Goal: Obtain resource: Download file/media

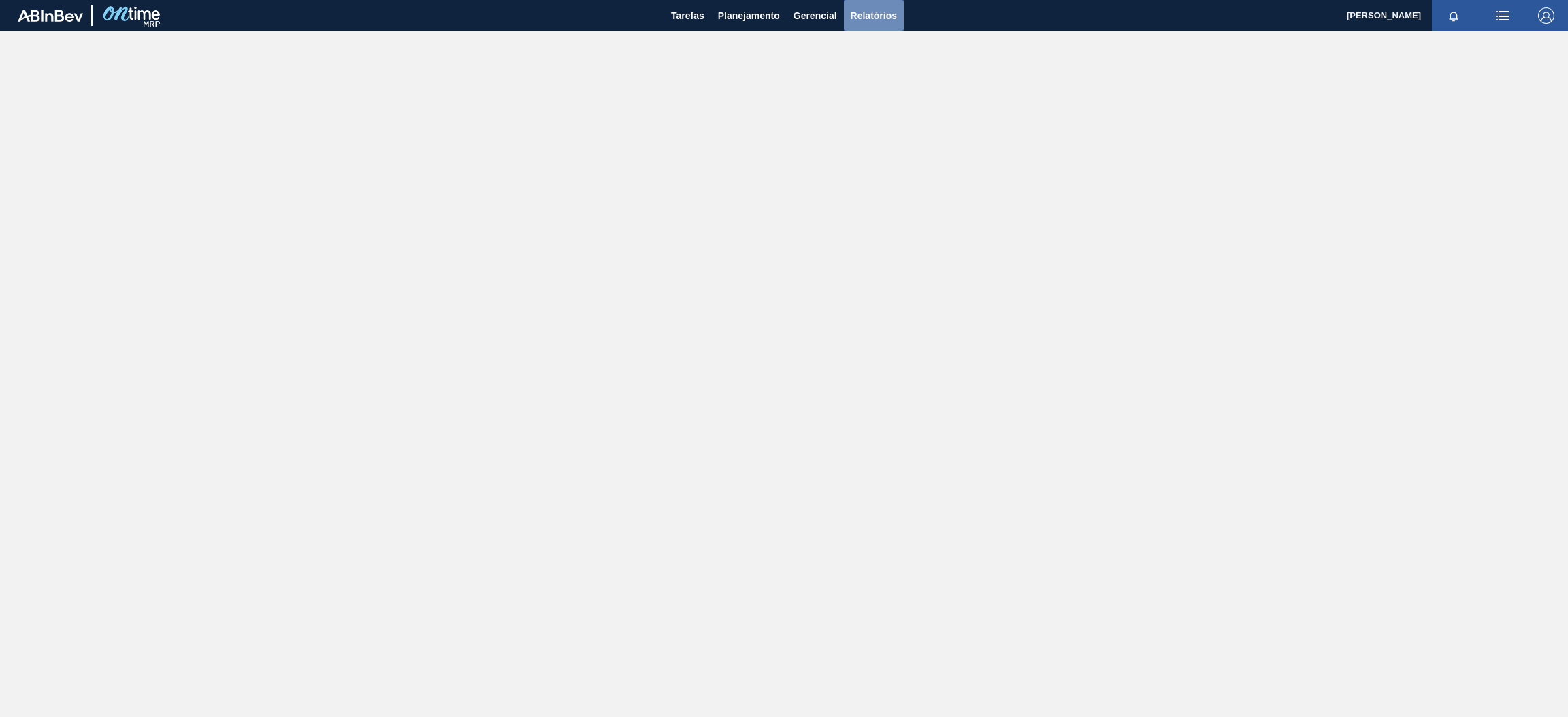
click at [859, 19] on span "Relatórios" at bounding box center [874, 15] width 46 height 17
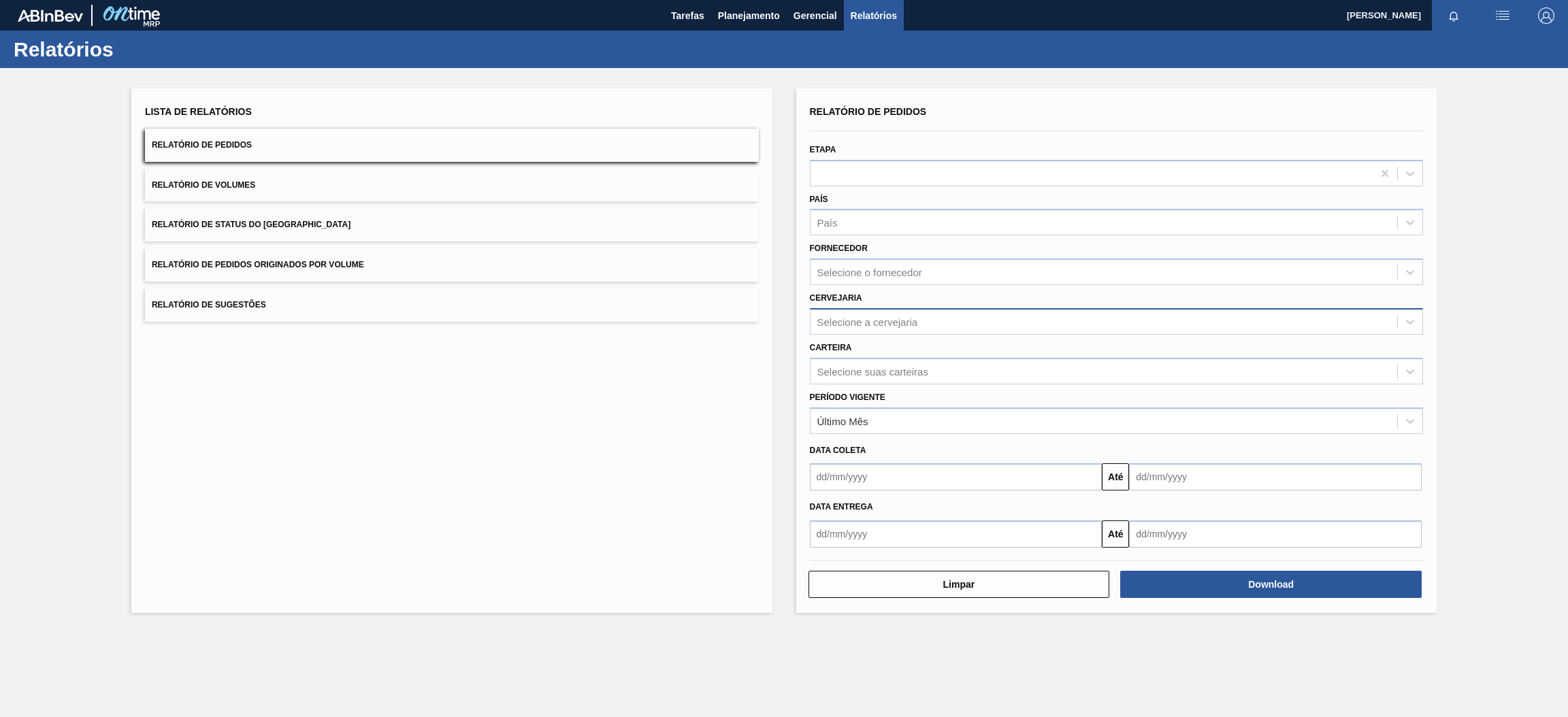
click at [888, 318] on div "Selecione a cervejaria" at bounding box center [867, 321] width 101 height 12
type input "br15"
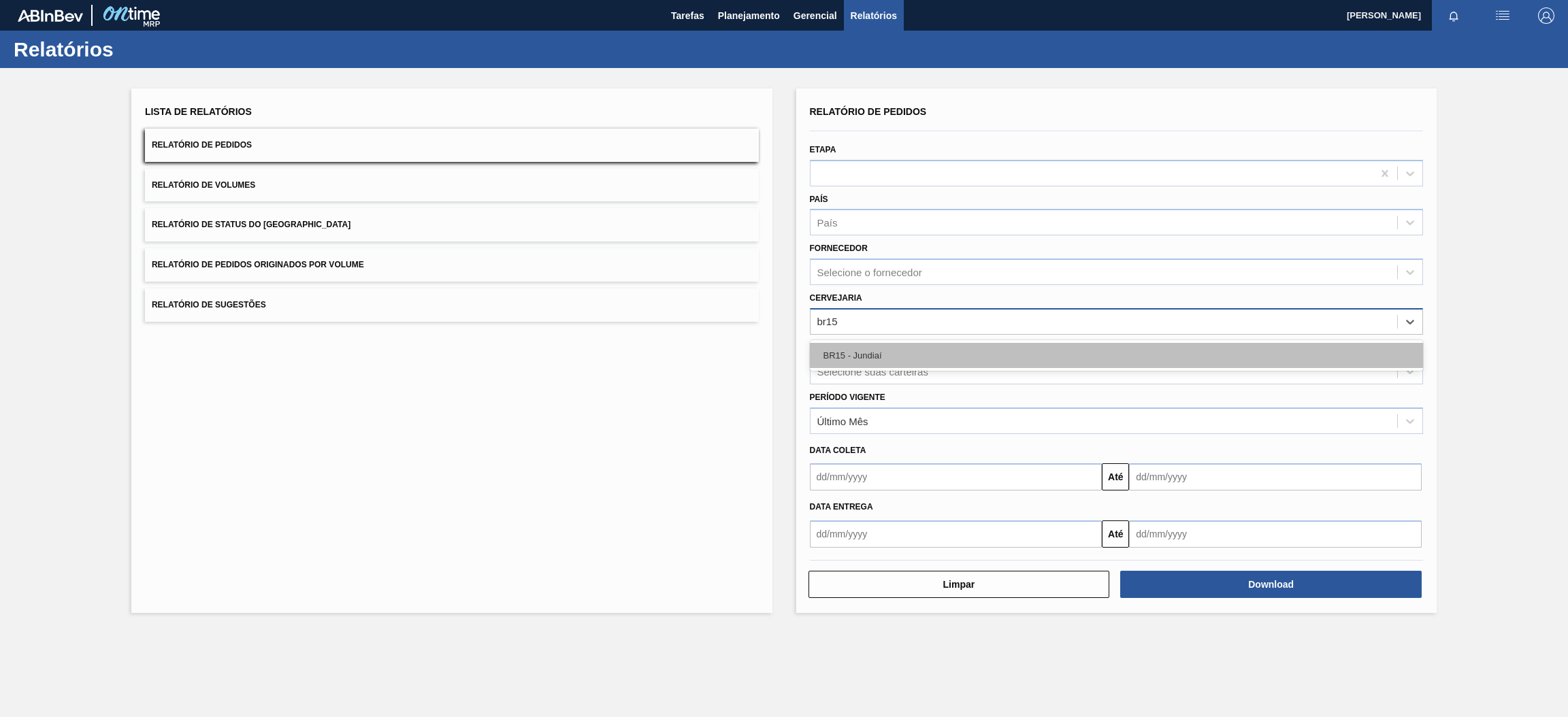
click at [893, 347] on div "BR15 - Jundiaí" at bounding box center [1117, 355] width 614 height 25
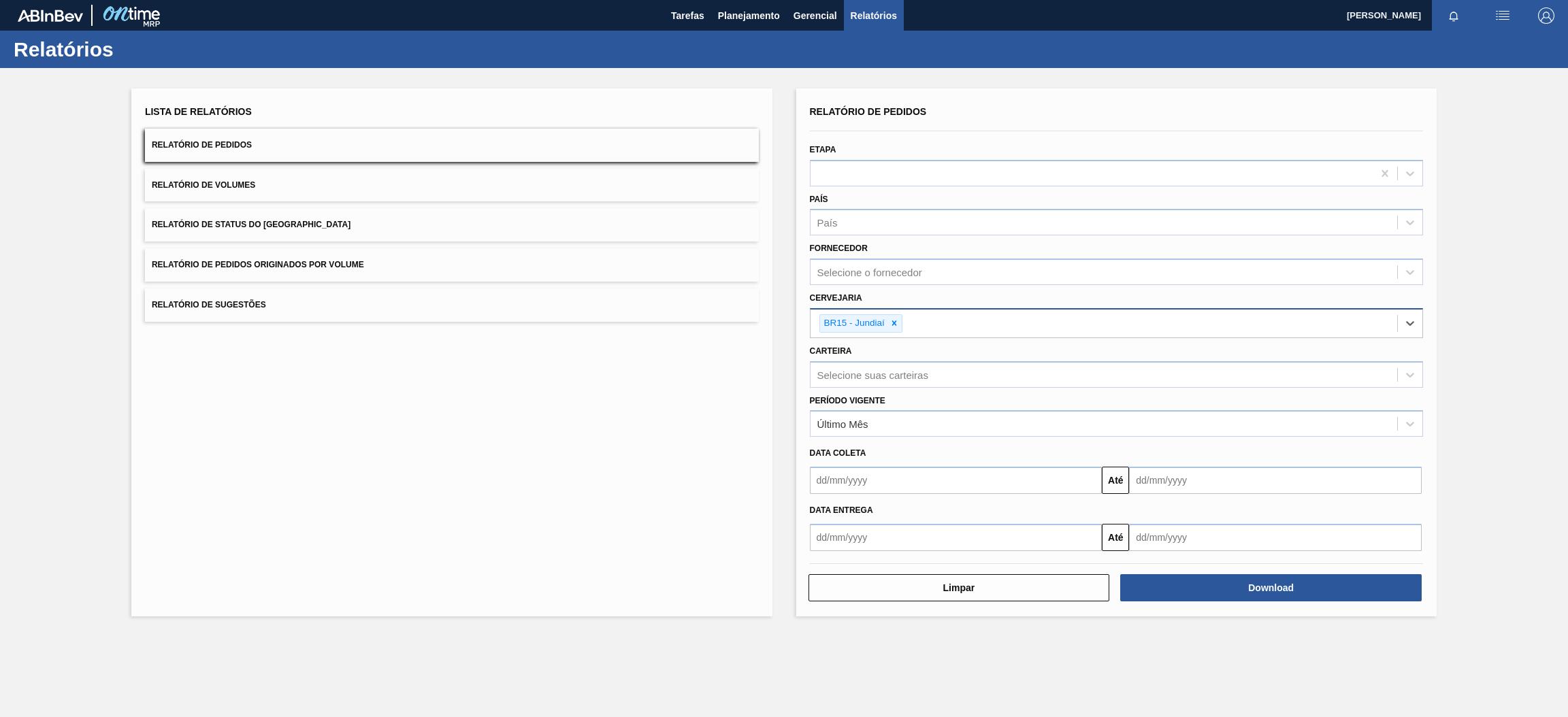
click at [995, 481] on input "text" at bounding box center [957, 481] width 293 height 28
click at [894, 449] on div "Data coleta" at bounding box center [1116, 453] width 624 height 20
click at [934, 478] on input "text" at bounding box center [957, 481] width 293 height 28
click at [867, 575] on div "9" at bounding box center [869, 578] width 18 height 18
type input "[DATE]"
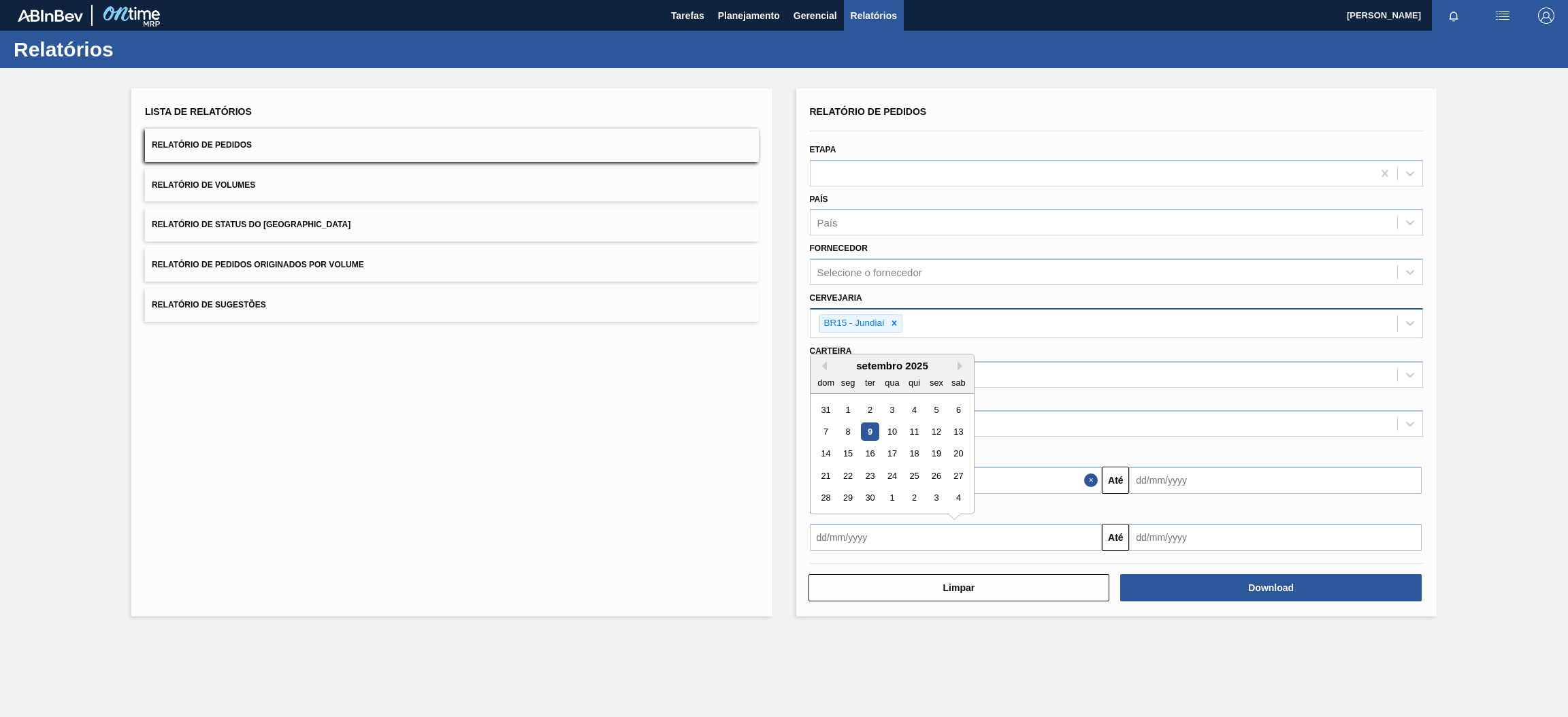
click at [912, 534] on input "text" at bounding box center [957, 538] width 293 height 28
click at [870, 431] on div "9" at bounding box center [869, 431] width 18 height 18
type input "[DATE]"
click at [1088, 481] on button "Close" at bounding box center [1093, 481] width 17 height 28
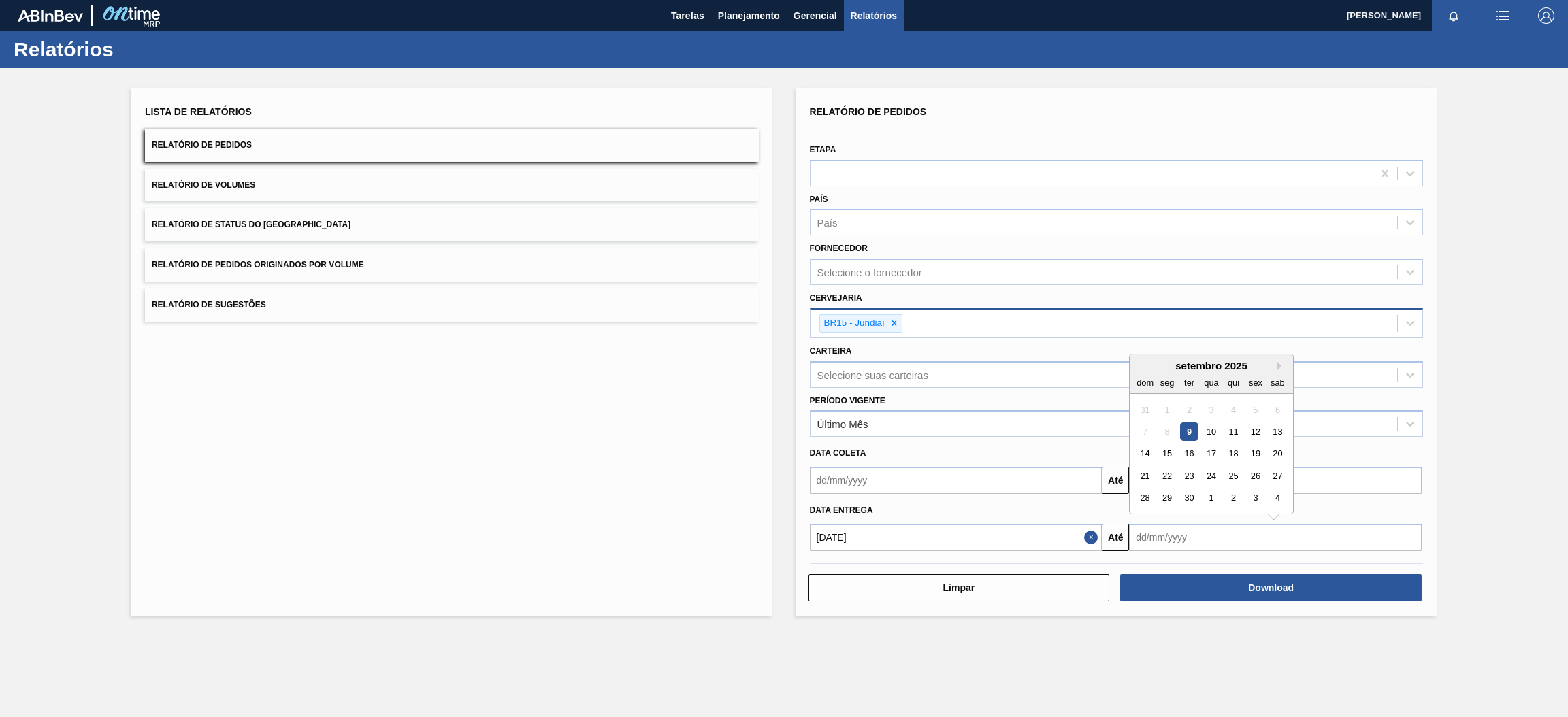
click at [1161, 536] on input "text" at bounding box center [1276, 538] width 293 height 28
click at [1279, 361] on button "Next Month" at bounding box center [1282, 365] width 9 height 9
click at [1255, 500] on div "31" at bounding box center [1255, 498] width 18 height 18
type input "[DATE]"
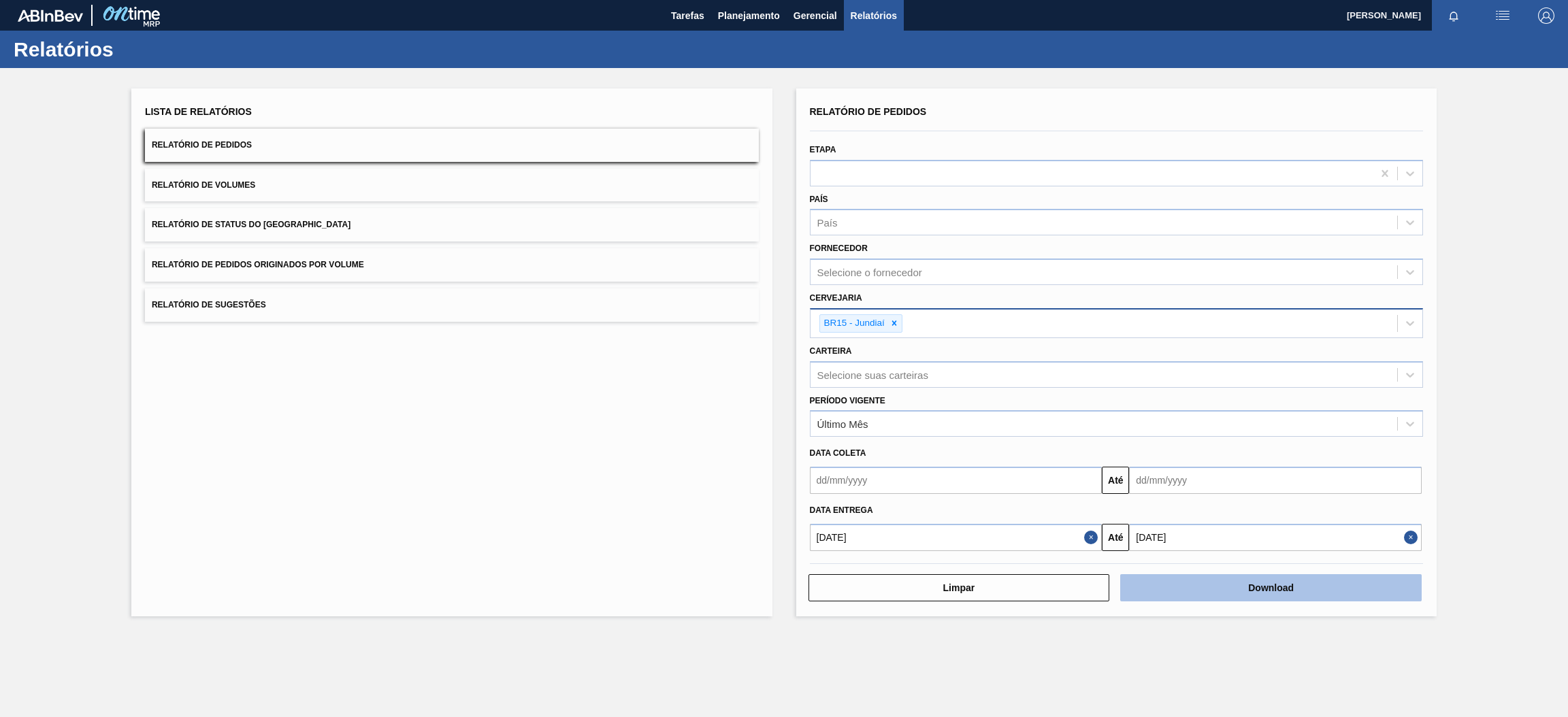
click at [1242, 590] on button "Download" at bounding box center [1271, 588] width 302 height 28
click at [292, 268] on span "Relatório de Pedidos Originados por Volume" at bounding box center [257, 264] width 212 height 9
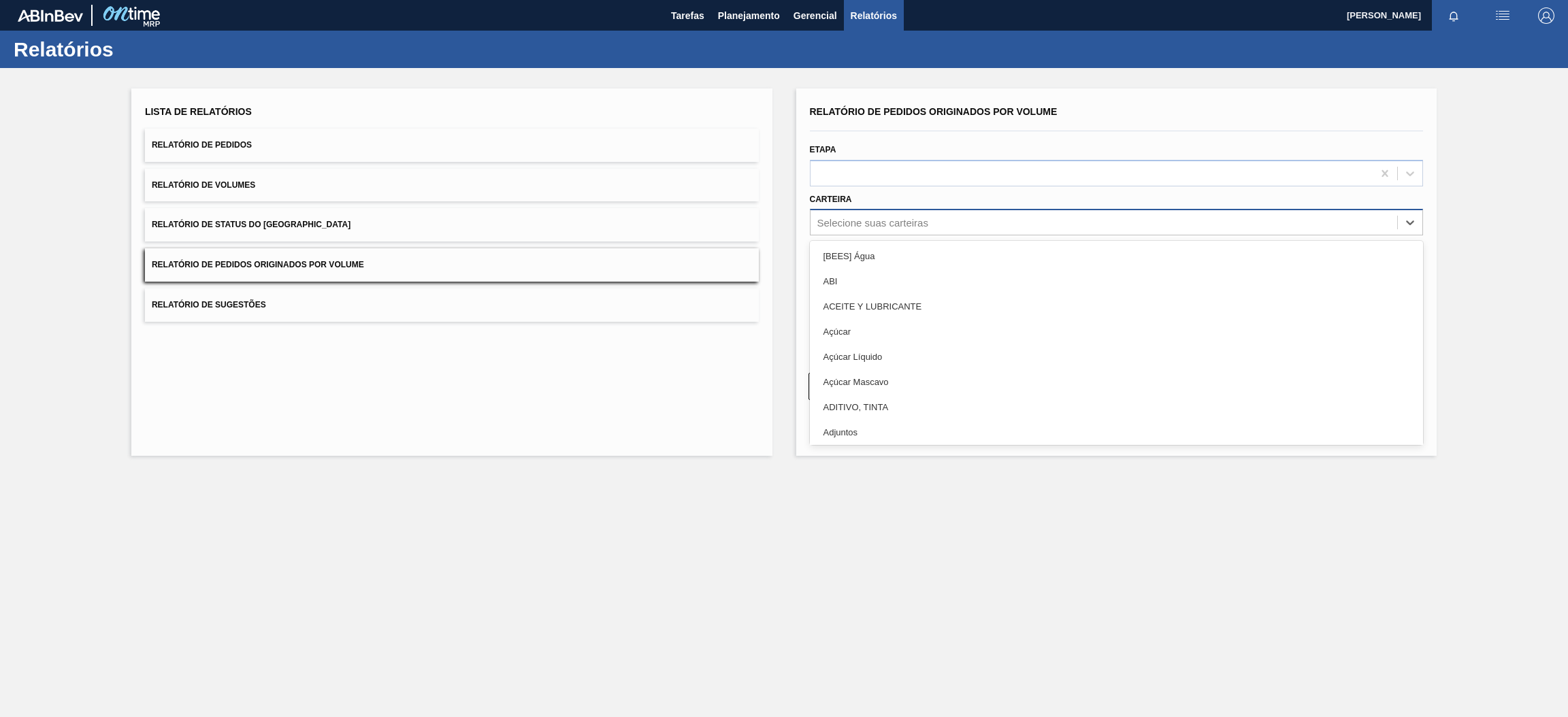
click at [913, 226] on div "Selecione suas carteiras" at bounding box center [872, 223] width 111 height 12
type input "pre"
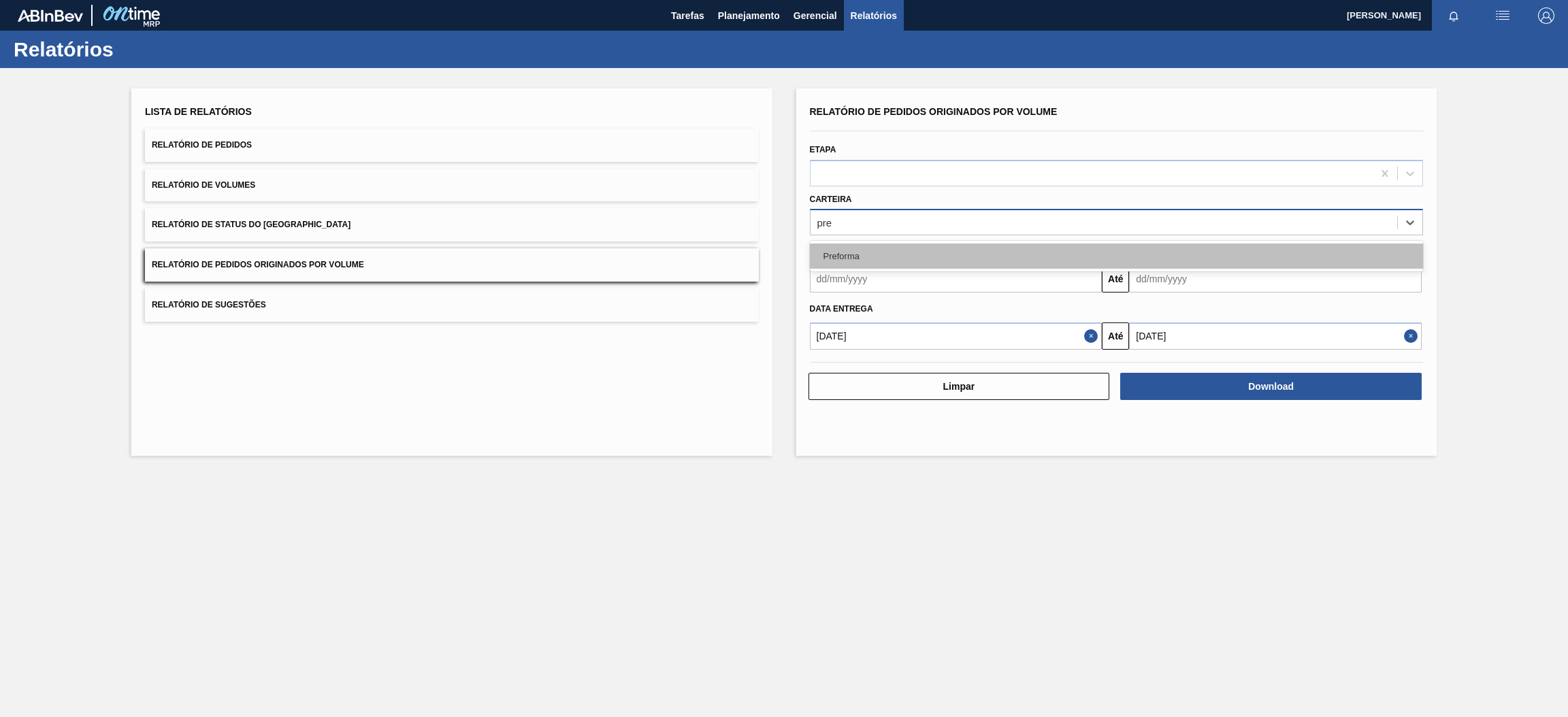
click at [909, 260] on div "Preforma" at bounding box center [1117, 256] width 614 height 25
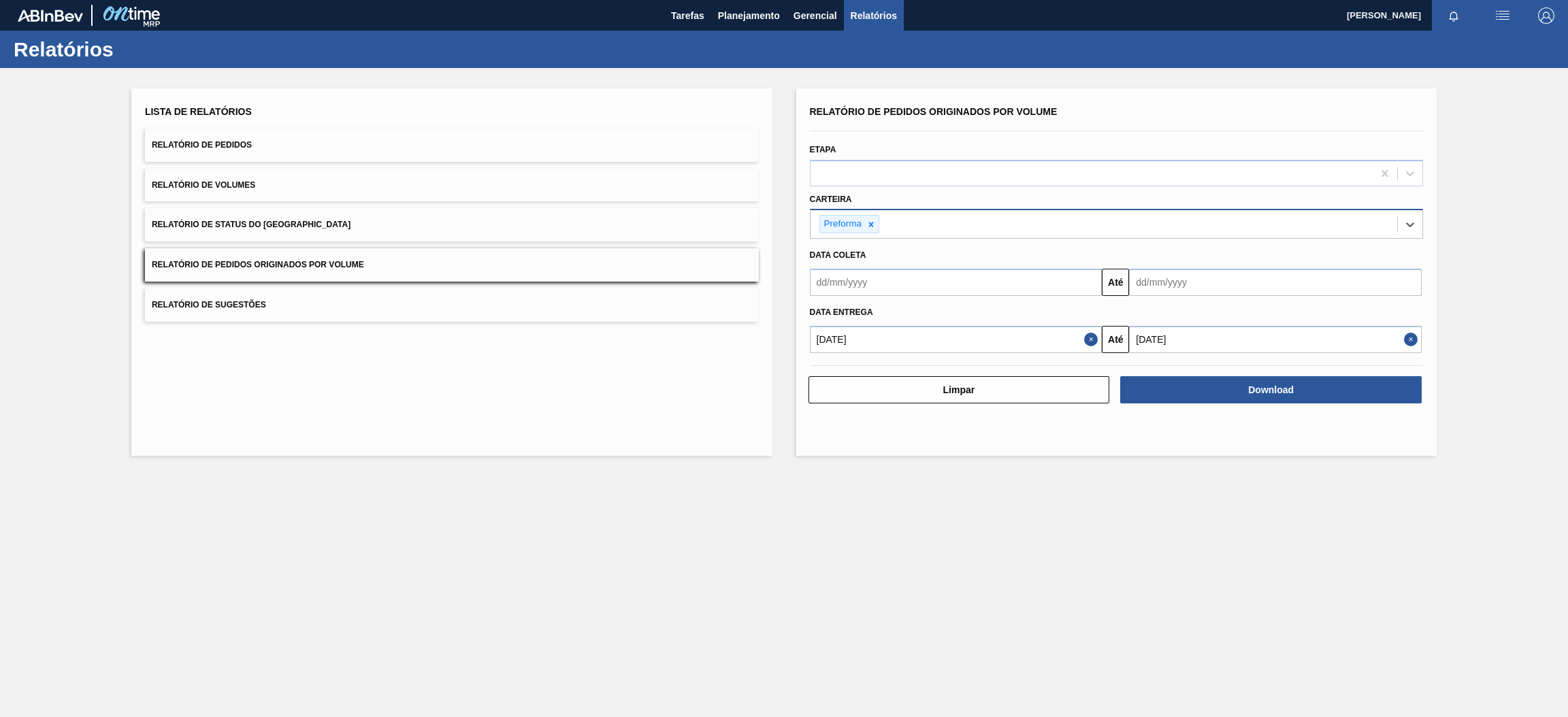
click at [1088, 339] on button "Close" at bounding box center [1093, 340] width 17 height 28
click at [1024, 347] on input "text" at bounding box center [957, 340] width 293 height 28
click at [824, 371] on button "Previous Month" at bounding box center [822, 372] width 9 height 9
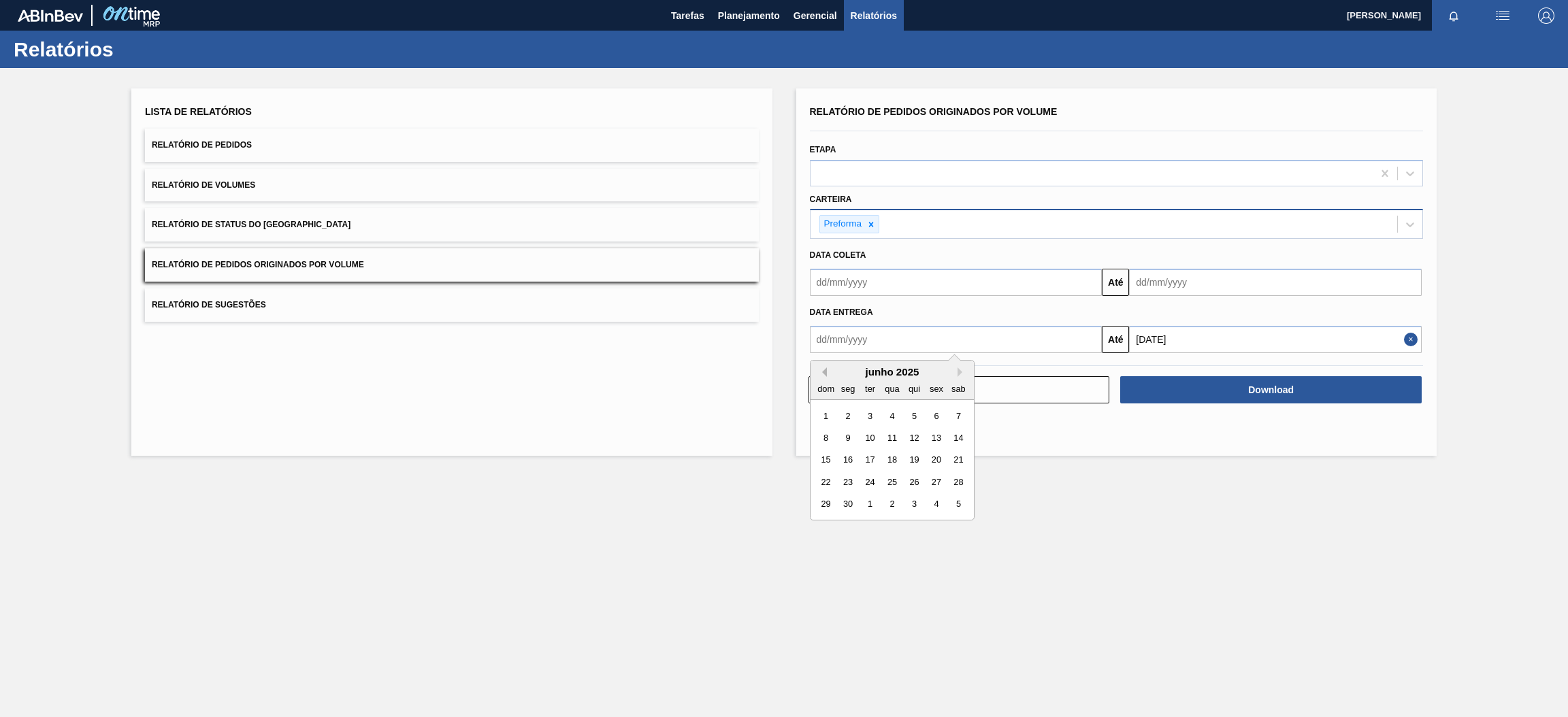
click at [824, 371] on button "Previous Month" at bounding box center [822, 372] width 9 height 9
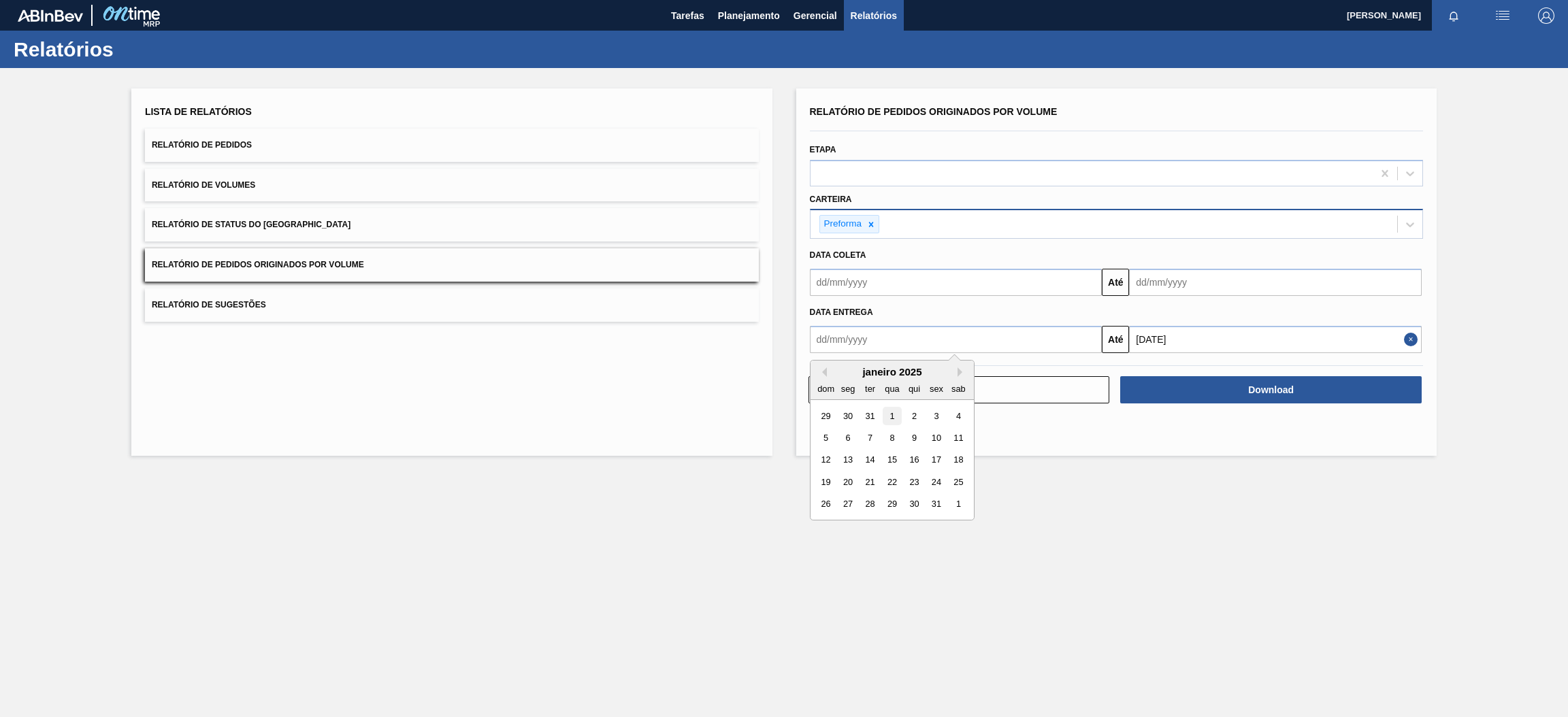
click at [892, 418] on div "1" at bounding box center [891, 415] width 18 height 18
type input "[DATE]"
click at [1300, 522] on main "Tarefas Planejamento Gerencial Relatórios [PERSON_NAME] Marcar todas como lido …" at bounding box center [784, 358] width 1568 height 717
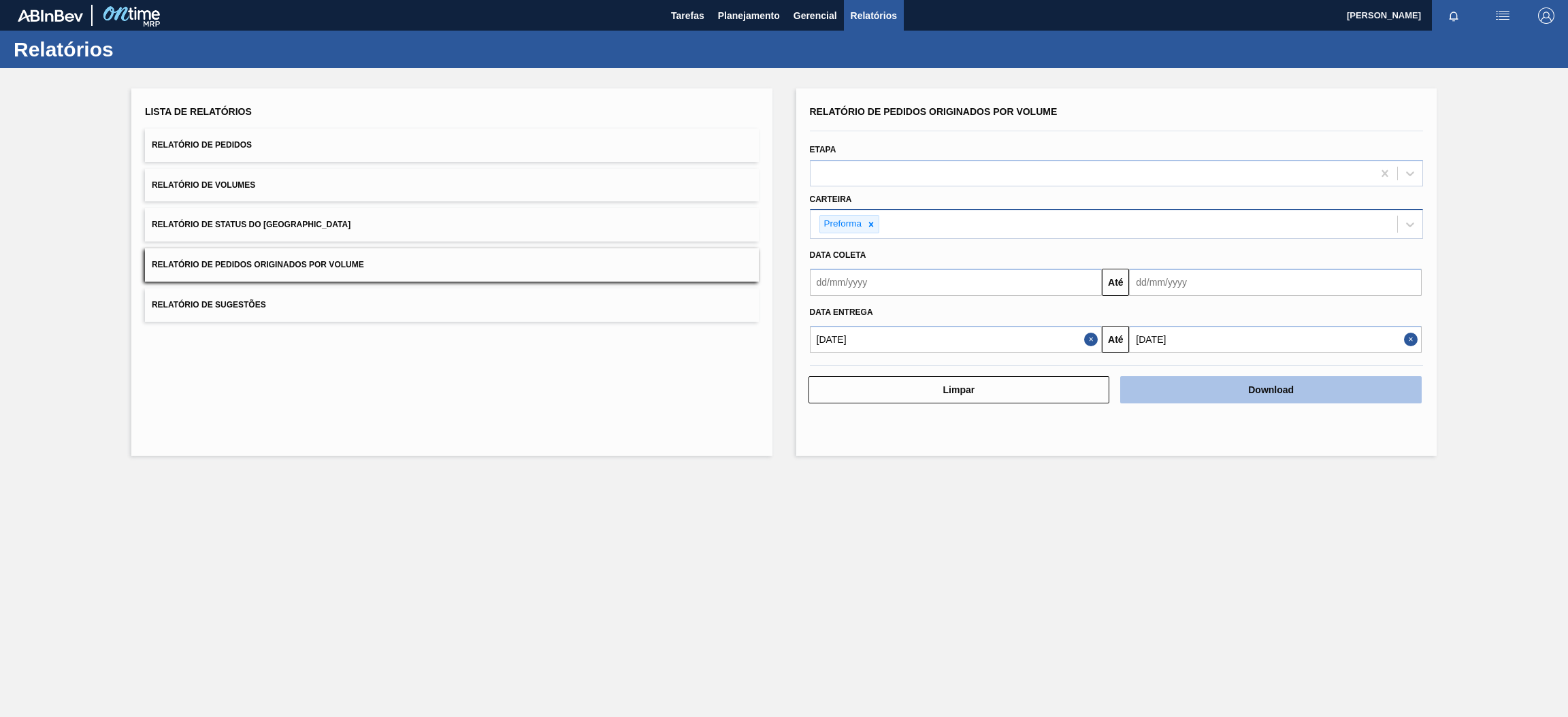
click at [1324, 394] on button "Download" at bounding box center [1271, 390] width 302 height 28
click at [1053, 287] on input "text" at bounding box center [957, 283] width 293 height 28
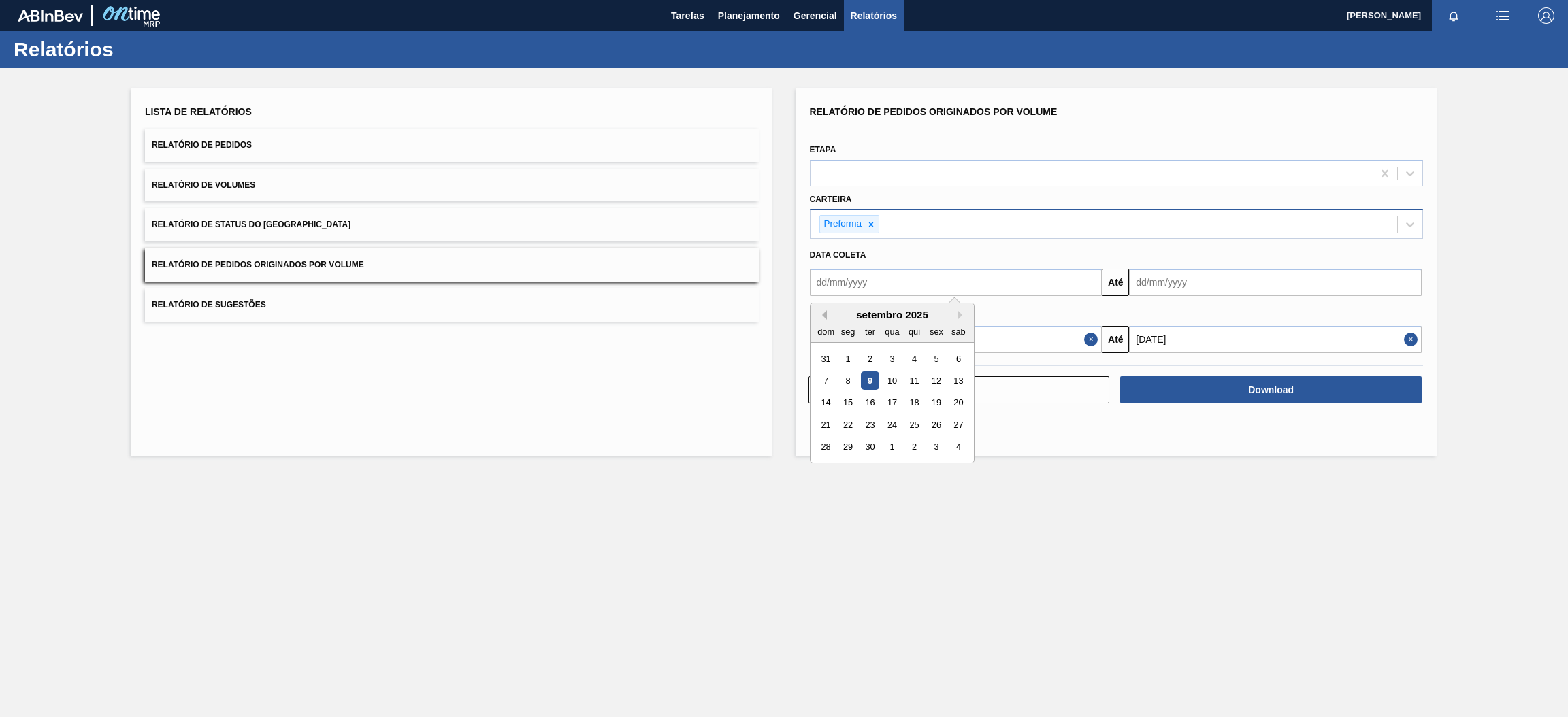
click at [822, 313] on button "Previous Month" at bounding box center [822, 315] width 9 height 9
click at [1010, 288] on input "text" at bounding box center [957, 283] width 293 height 28
click at [1178, 314] on div "Data entrega" at bounding box center [1116, 312] width 624 height 20
click at [1084, 342] on button "Close" at bounding box center [1093, 340] width 17 height 28
click at [1073, 334] on input "text" at bounding box center [957, 340] width 293 height 28
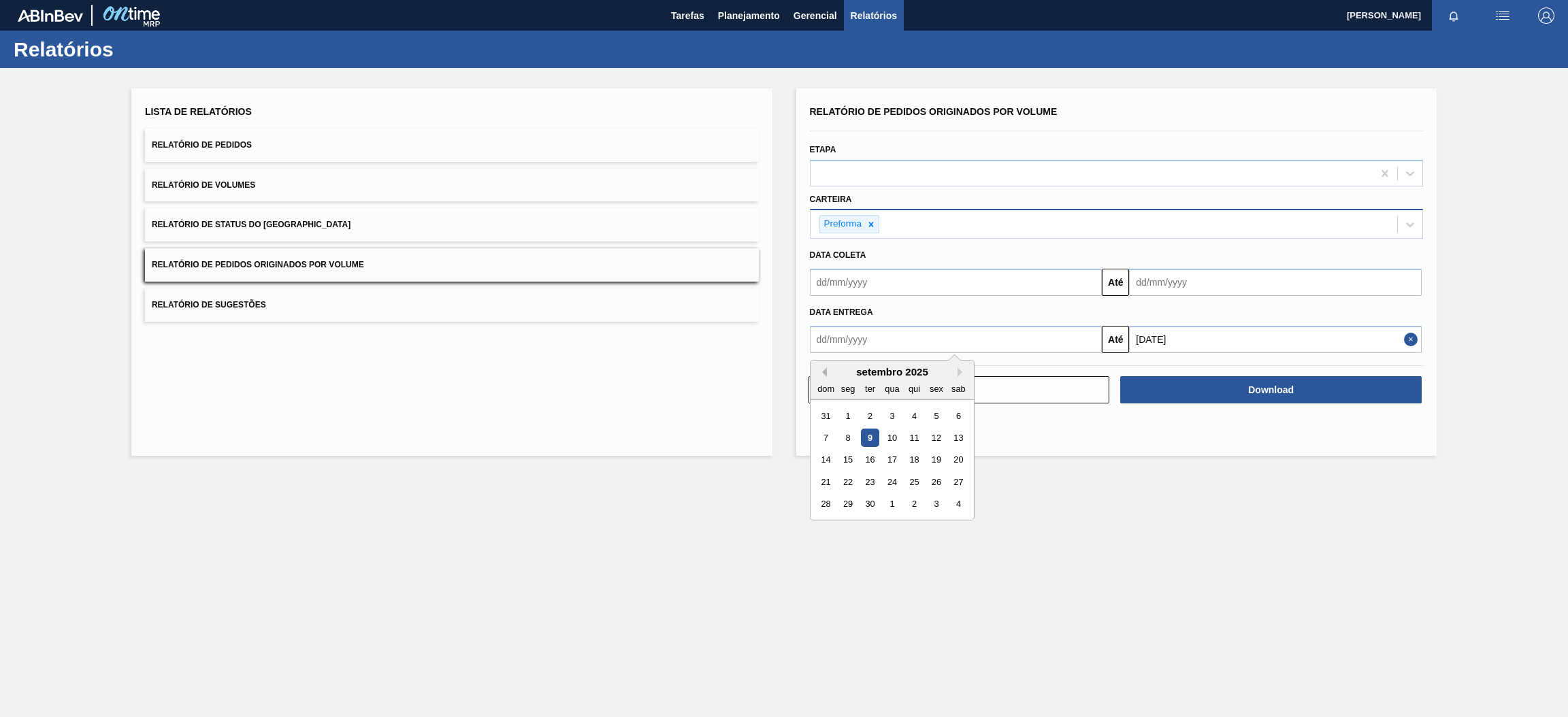
click at [820, 373] on button "Previous Month" at bounding box center [822, 372] width 9 height 9
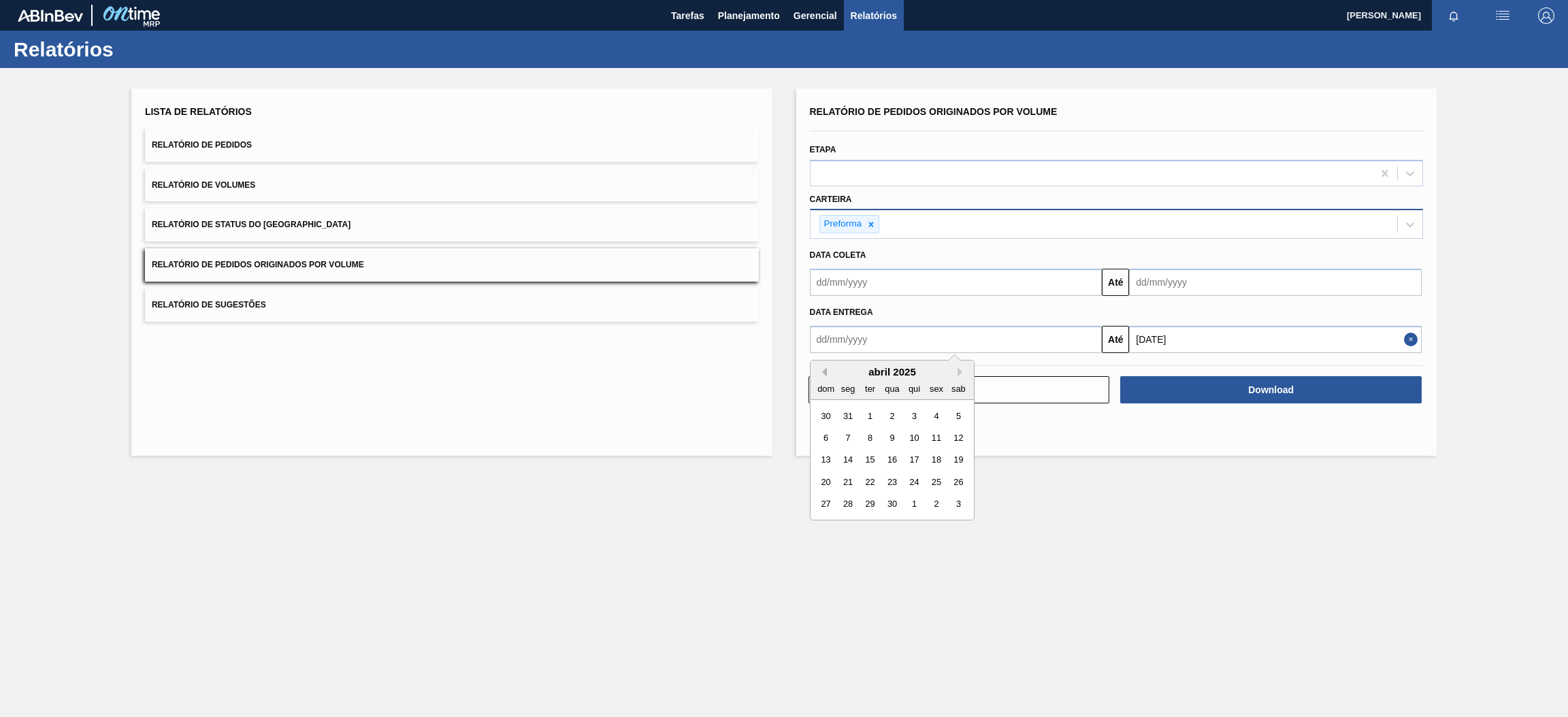
click at [820, 373] on button "Previous Month" at bounding box center [822, 372] width 9 height 9
click at [890, 415] on div "1" at bounding box center [891, 415] width 18 height 18
type input "[DATE]"
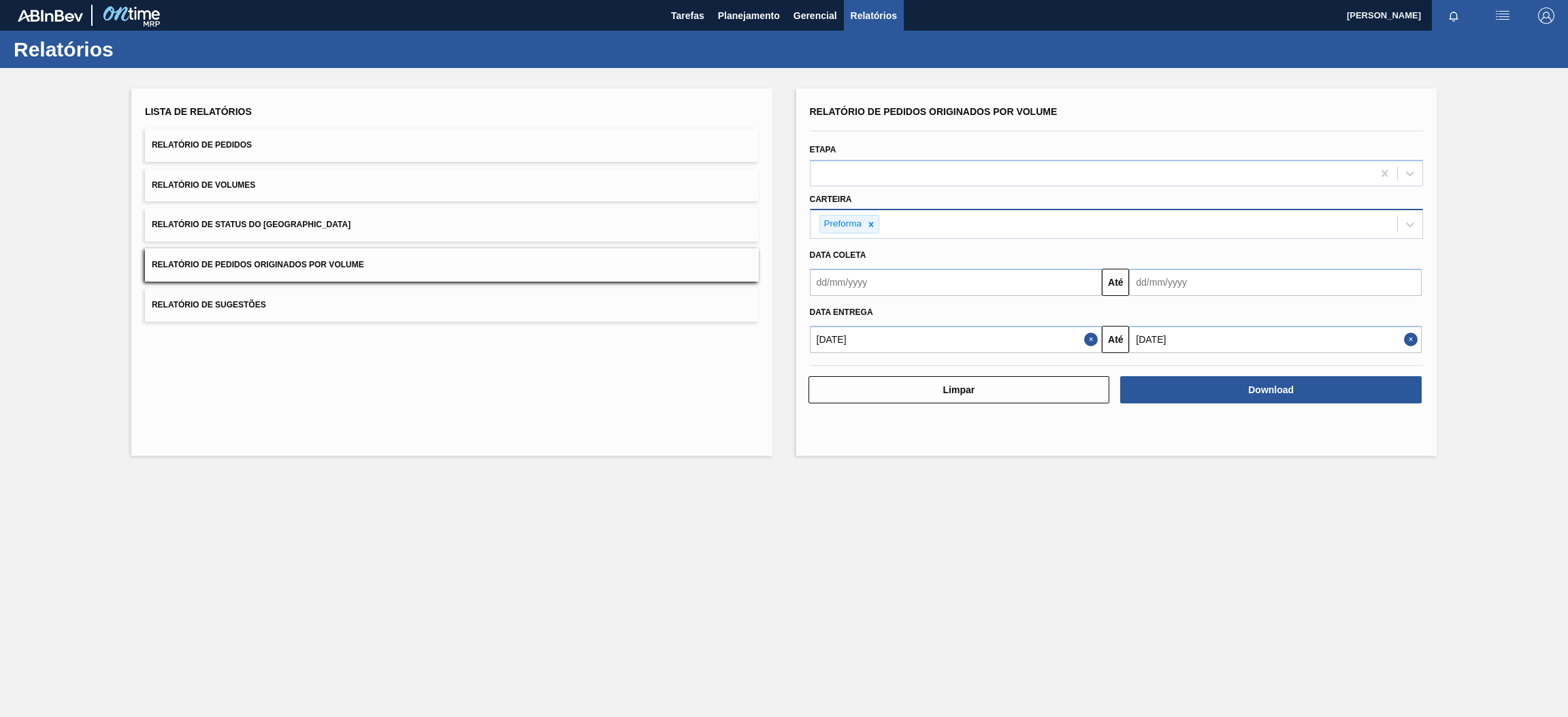
click at [908, 281] on input "text" at bounding box center [957, 283] width 293 height 28
click at [822, 312] on button "Previous Month" at bounding box center [822, 315] width 9 height 9
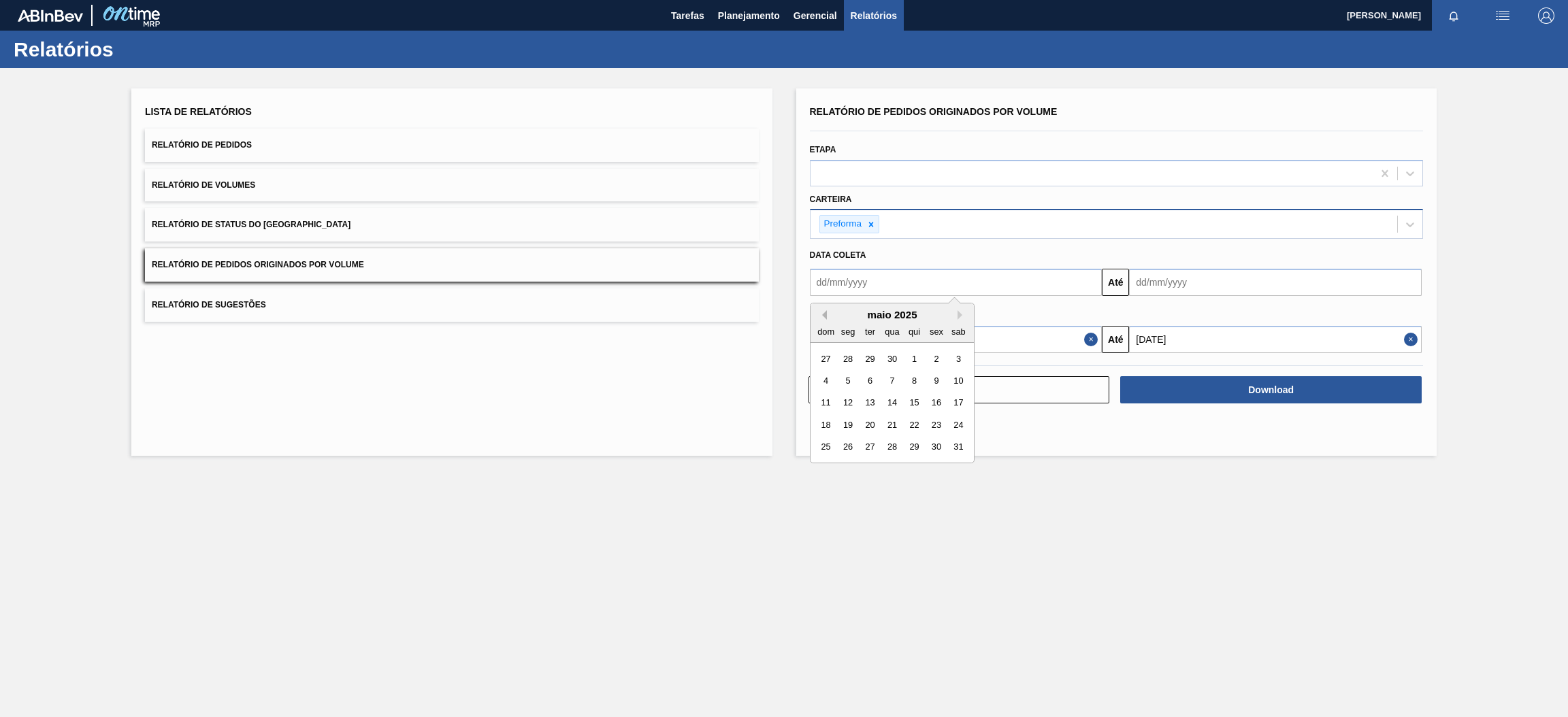
click at [822, 312] on button "Previous Month" at bounding box center [822, 315] width 9 height 9
click at [889, 355] on div "1" at bounding box center [891, 358] width 18 height 18
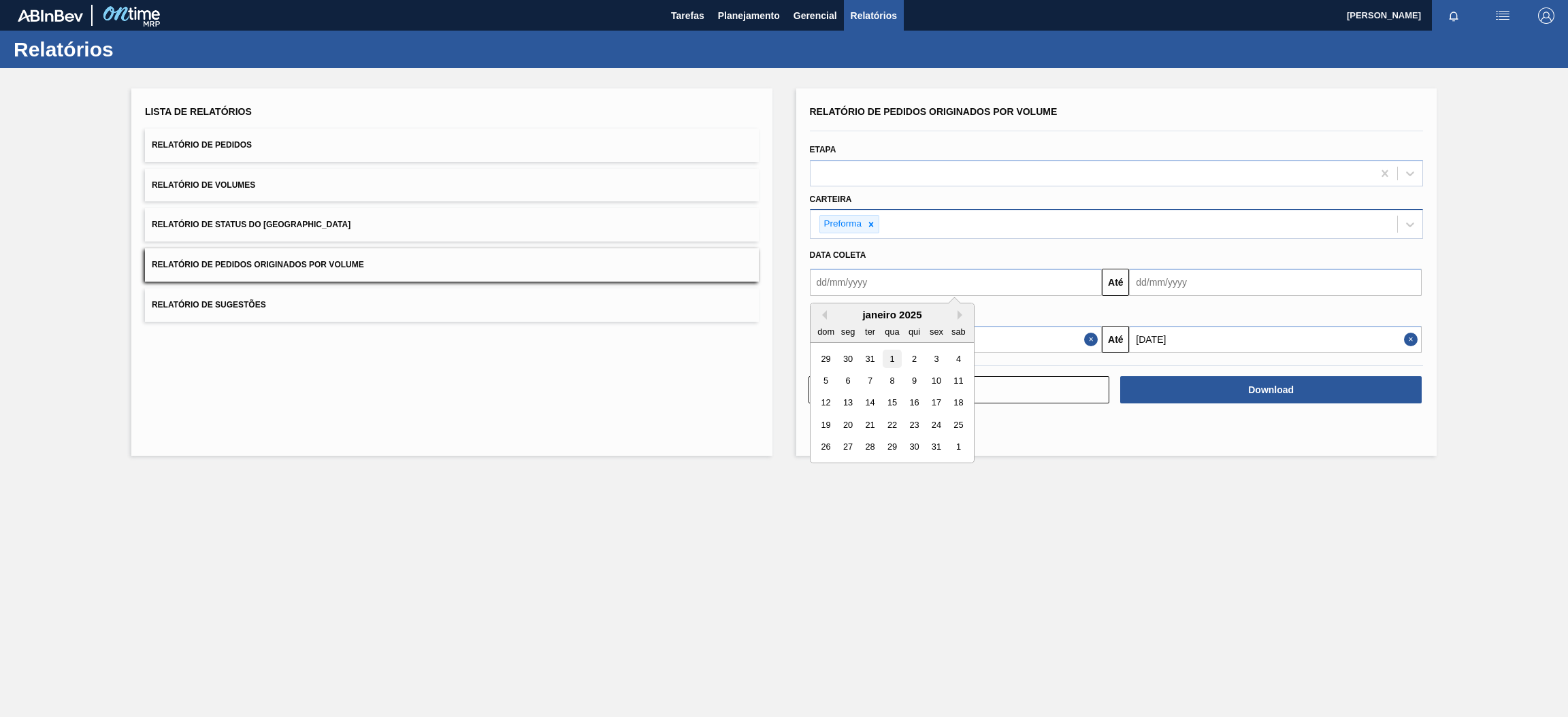
type input "[DATE]"
click at [1192, 275] on input "text" at bounding box center [1276, 283] width 293 height 28
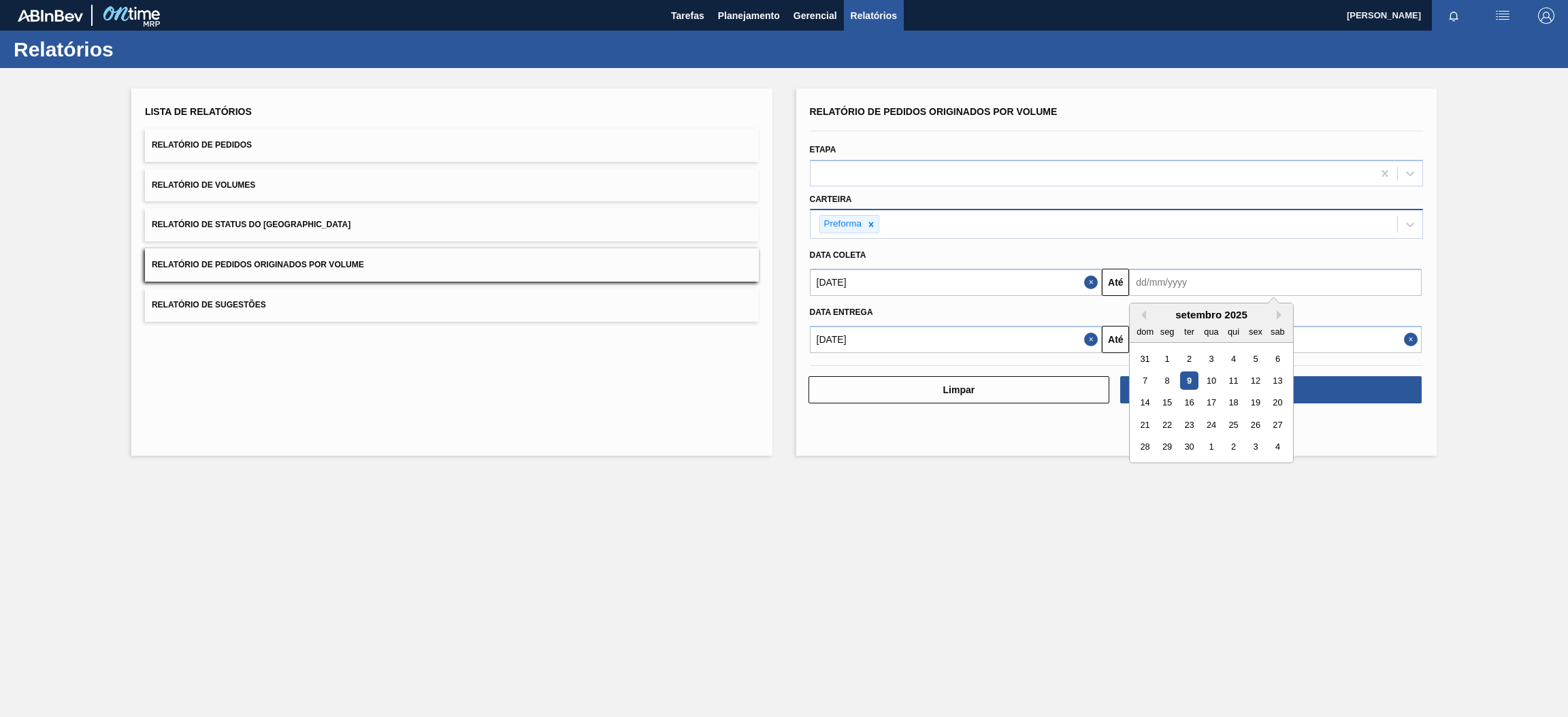
click at [1207, 315] on div "setembro 2025" at bounding box center [1211, 315] width 163 height 12
click at [1285, 313] on button "Next Month" at bounding box center [1282, 315] width 9 height 9
click at [1260, 448] on div "31" at bounding box center [1255, 447] width 18 height 18
type input "[DATE]"
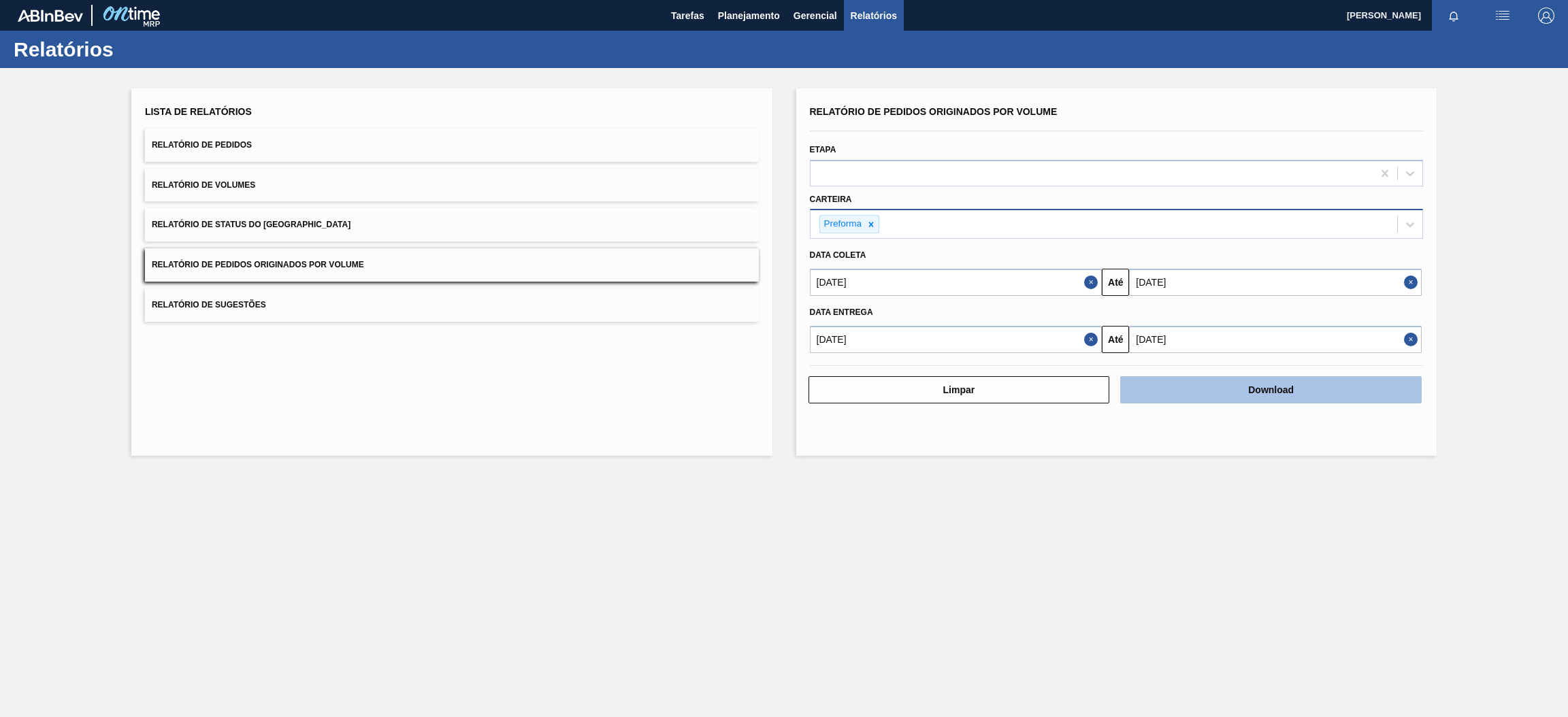
click at [1292, 392] on button "Download" at bounding box center [1271, 390] width 302 height 28
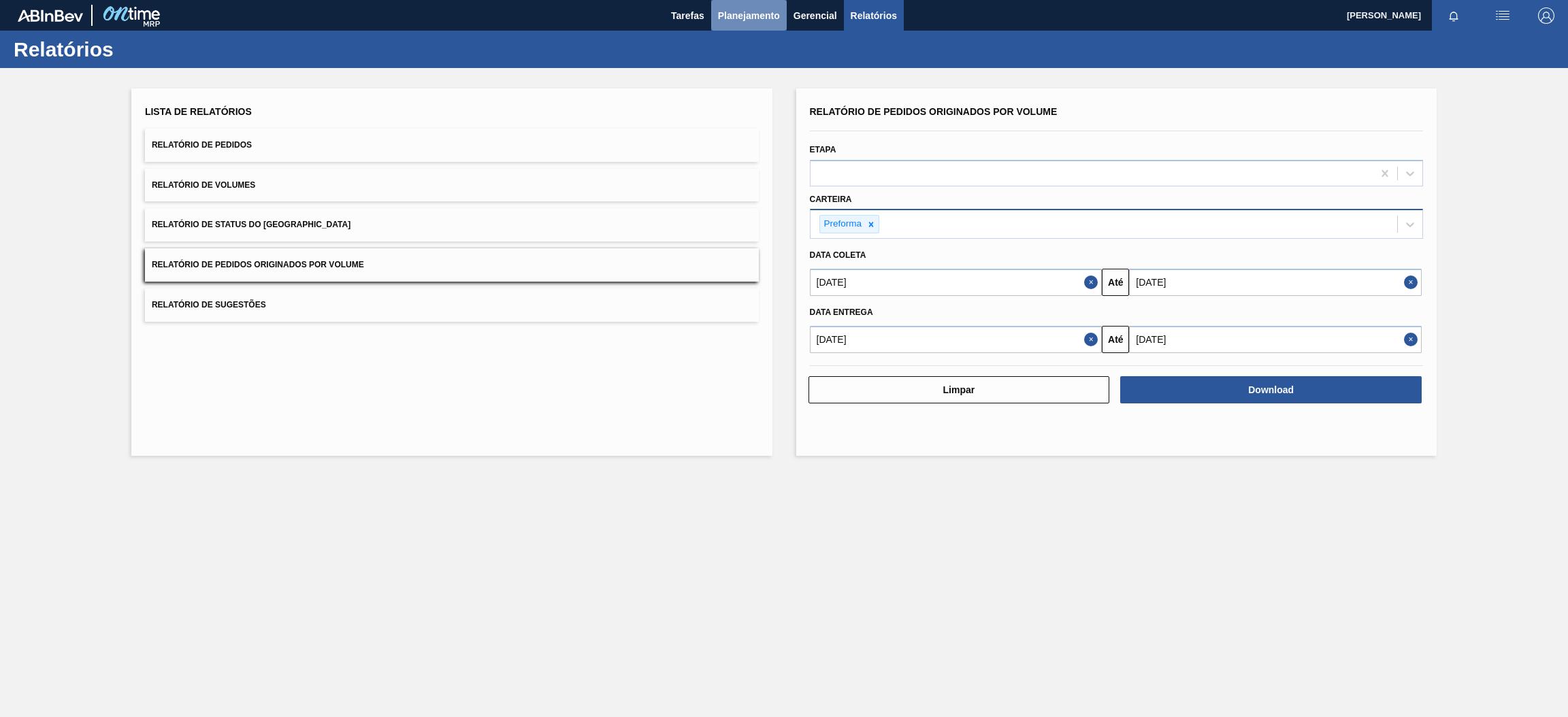
click at [750, 12] on span "Planejamento" at bounding box center [748, 15] width 62 height 17
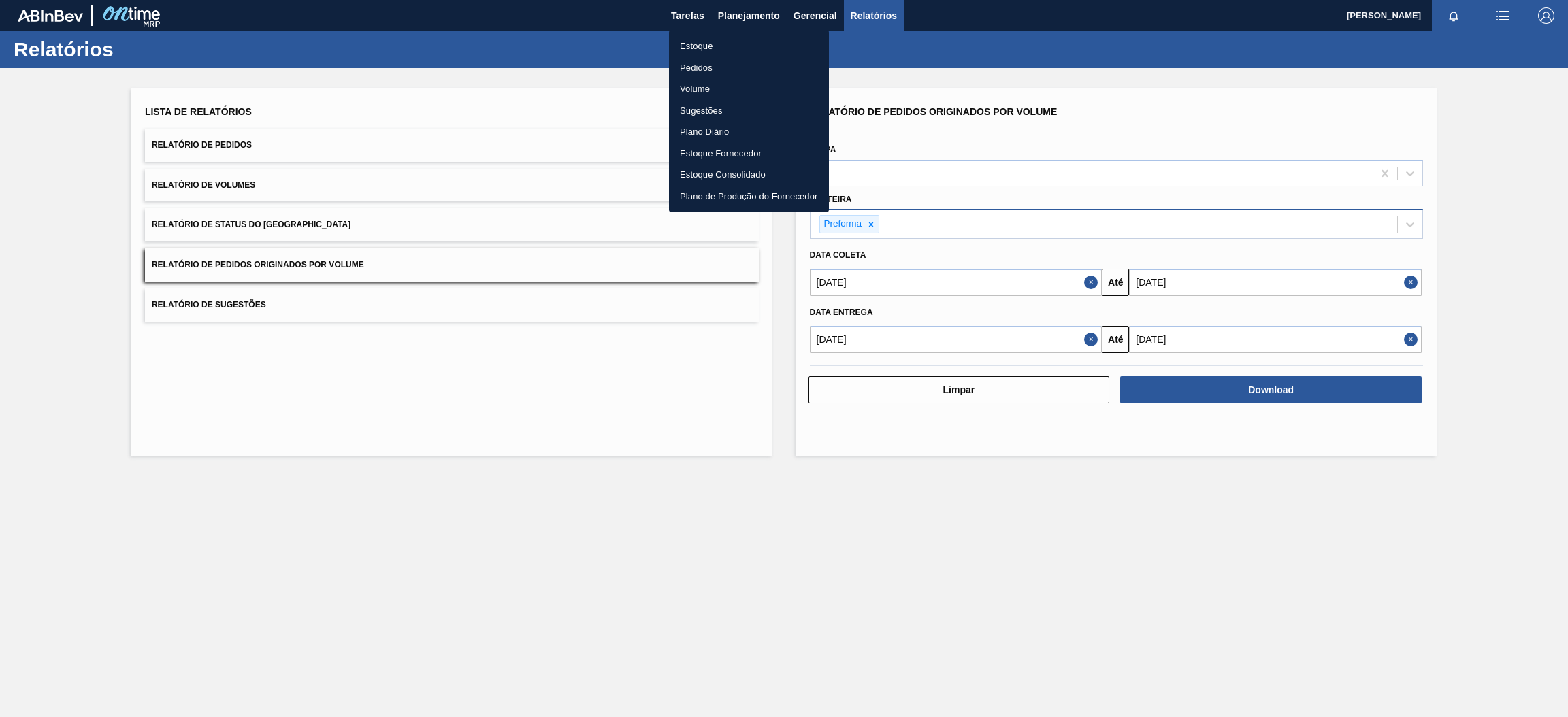
click at [721, 43] on li "Estoque" at bounding box center [748, 46] width 160 height 22
